Goal: Find specific page/section: Find specific page/section

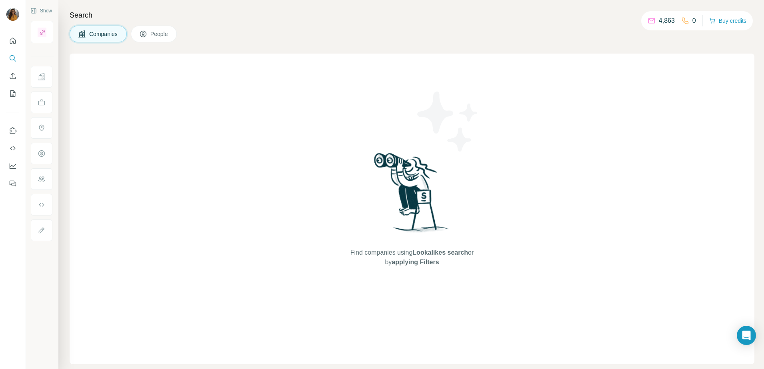
click at [157, 35] on span "People" at bounding box center [159, 34] width 18 height 8
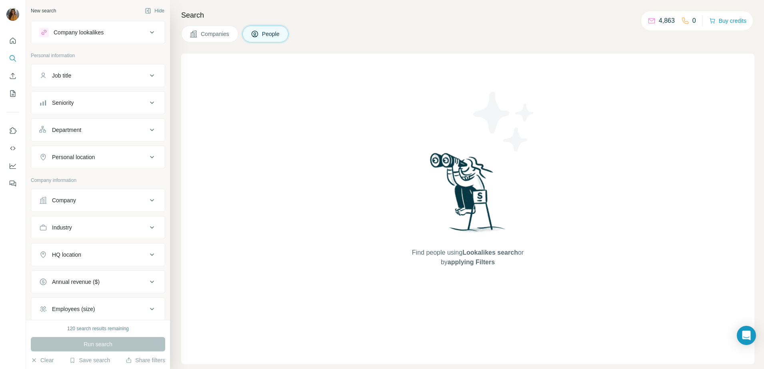
click at [84, 74] on div "Job title" at bounding box center [93, 76] width 108 height 8
click at [683, 24] on icon at bounding box center [685, 21] width 8 height 8
click at [90, 123] on div "Seniority" at bounding box center [93, 127] width 108 height 8
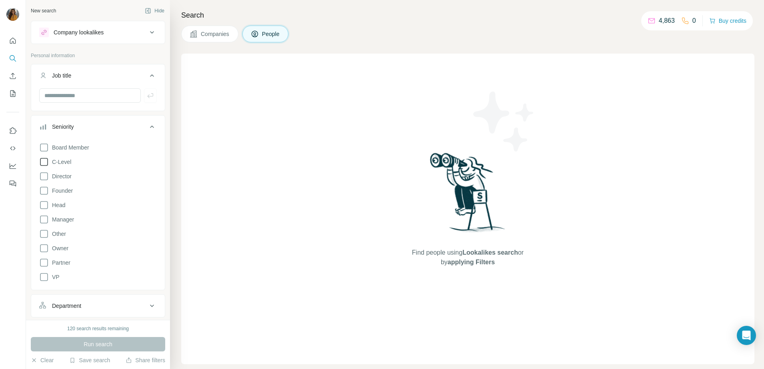
click at [70, 164] on span "C-Level" at bounding box center [60, 162] width 22 height 8
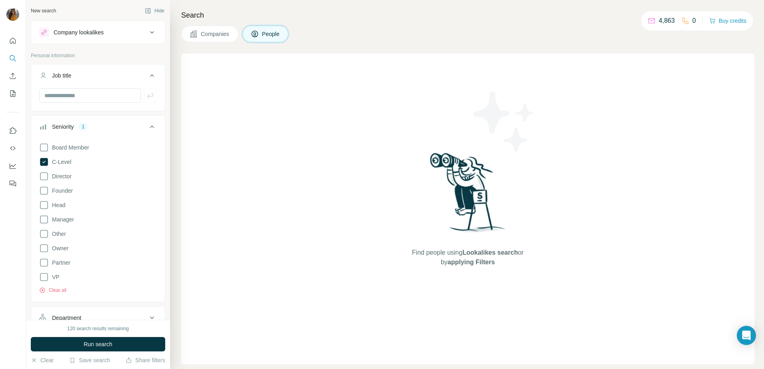
click at [58, 181] on div "Board Member C-Level Director Founder Head Manager Other Owner Partner VP Clear…" at bounding box center [98, 217] width 118 height 154
